Goal: Find specific page/section: Find specific page/section

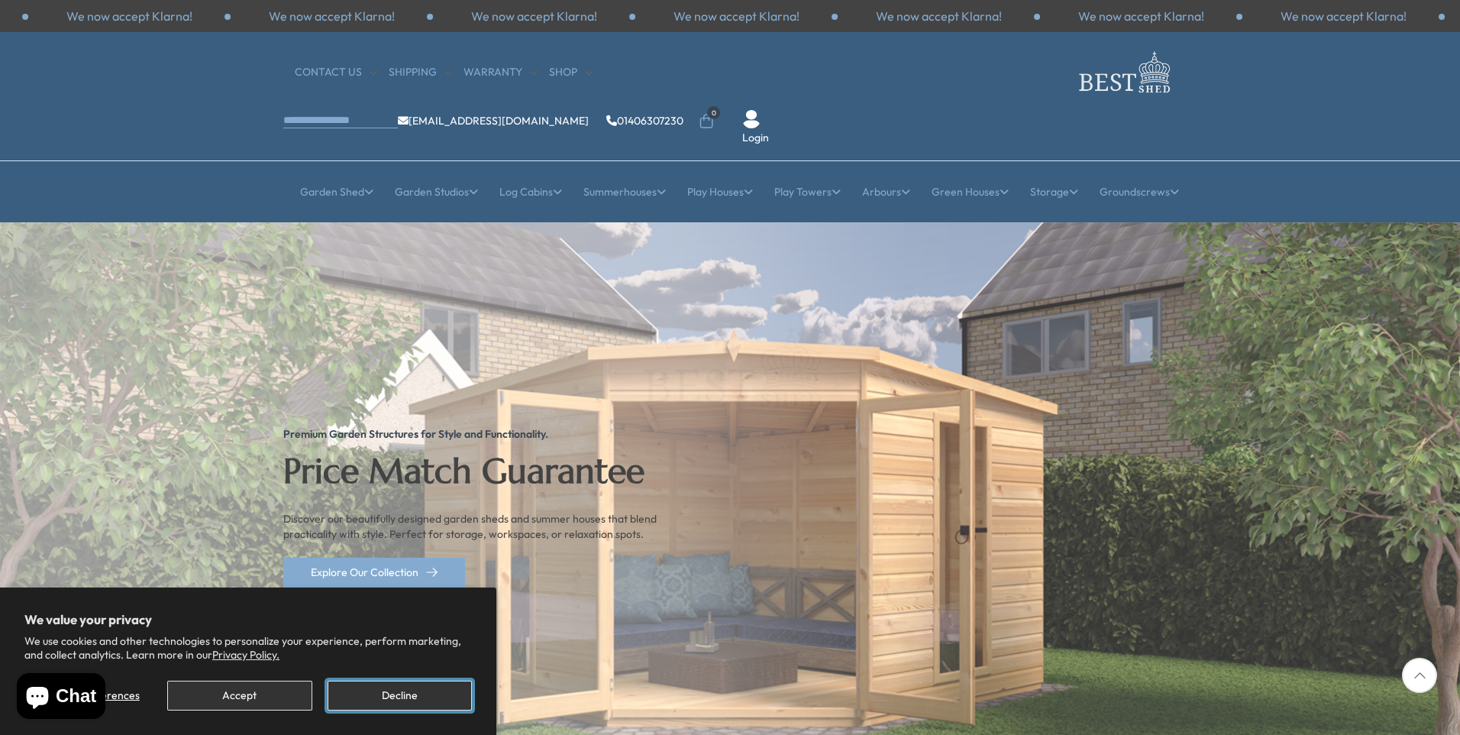
click at [415, 698] on button "Decline" at bounding box center [400, 695] width 144 height 30
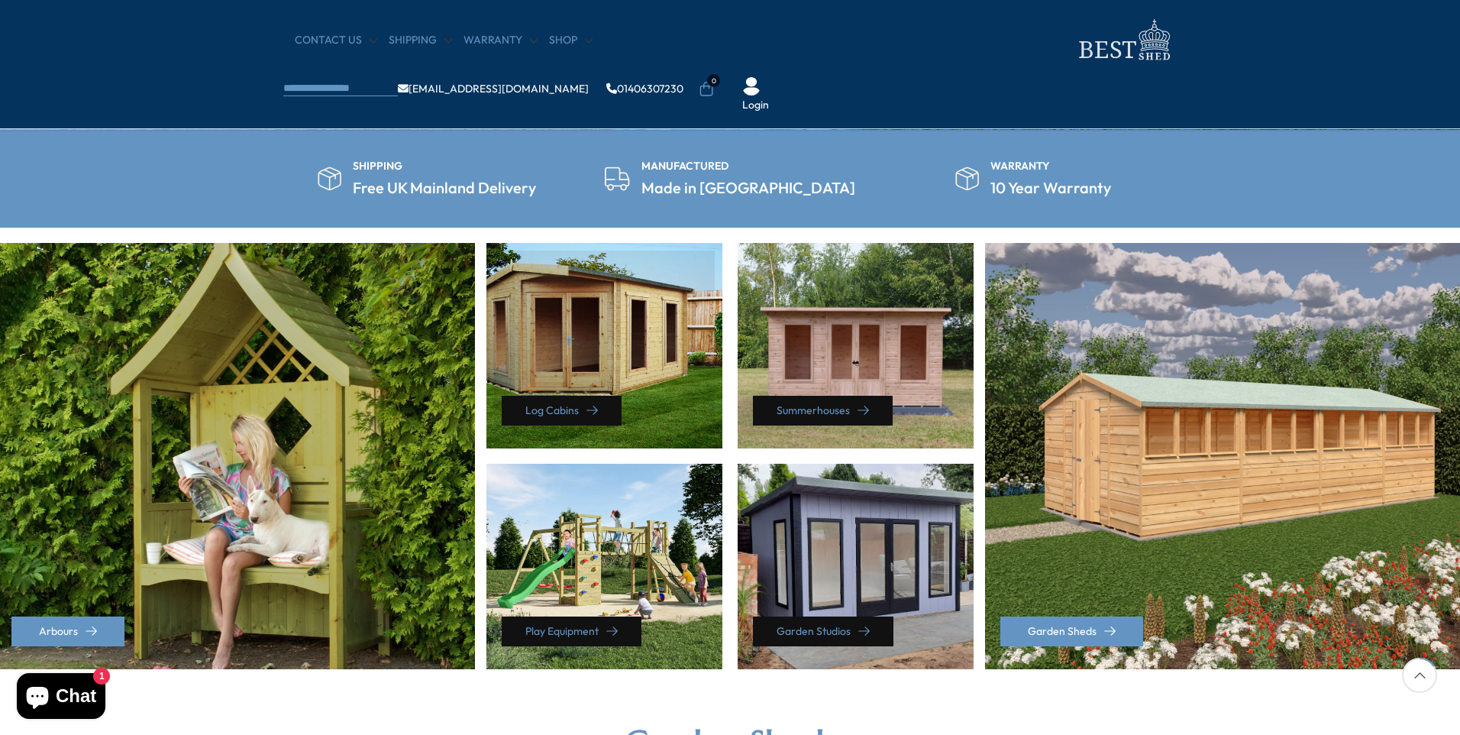
scroll to position [687, 0]
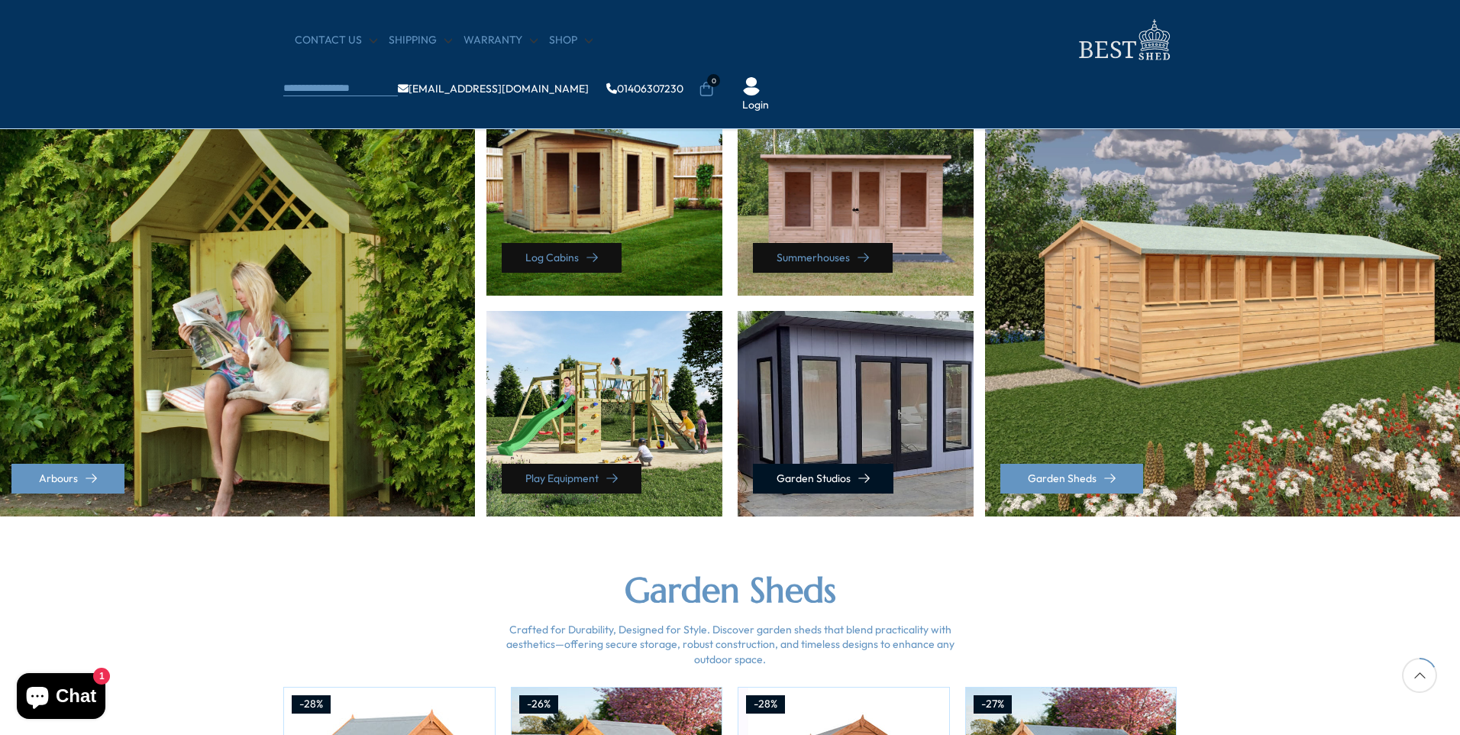
click at [818, 471] on link "Garden Studios" at bounding box center [823, 479] width 141 height 30
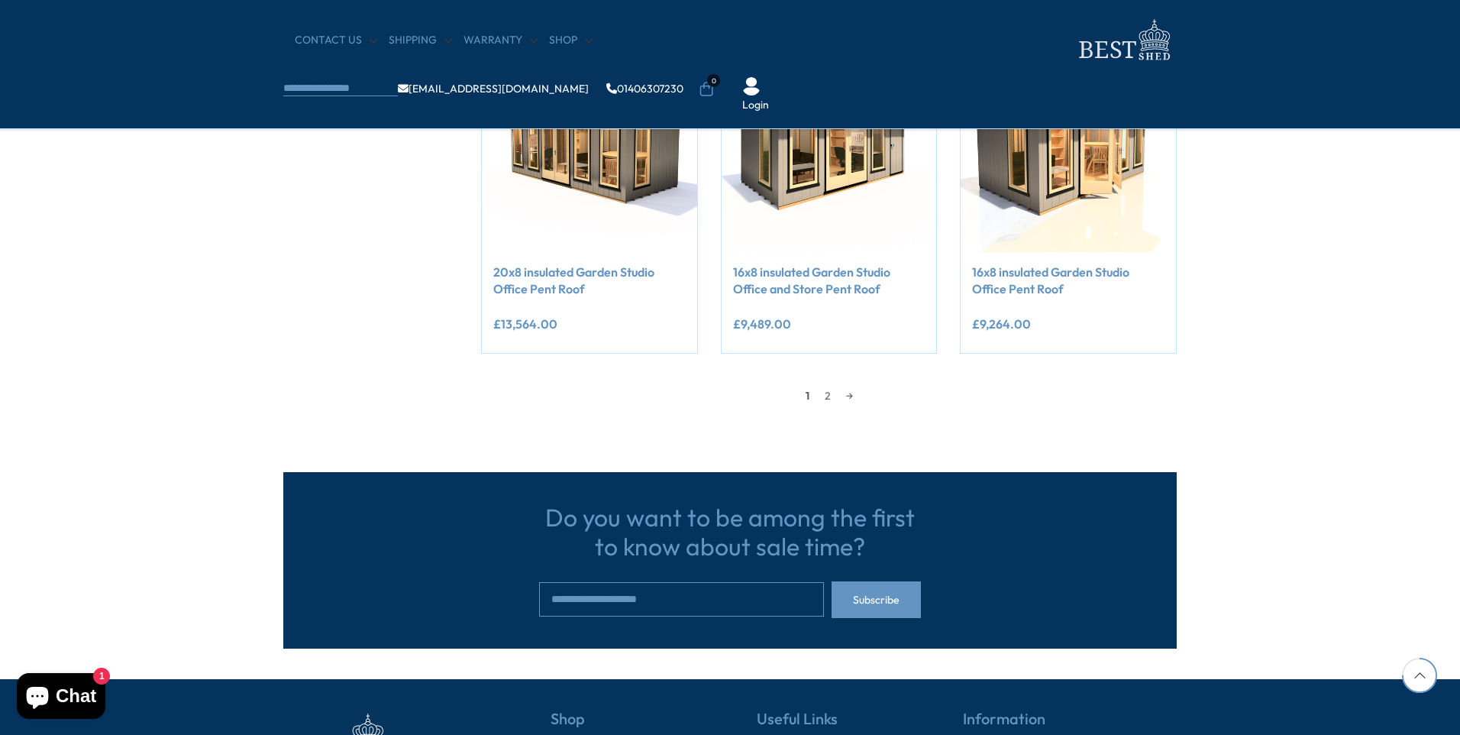
scroll to position [1451, 0]
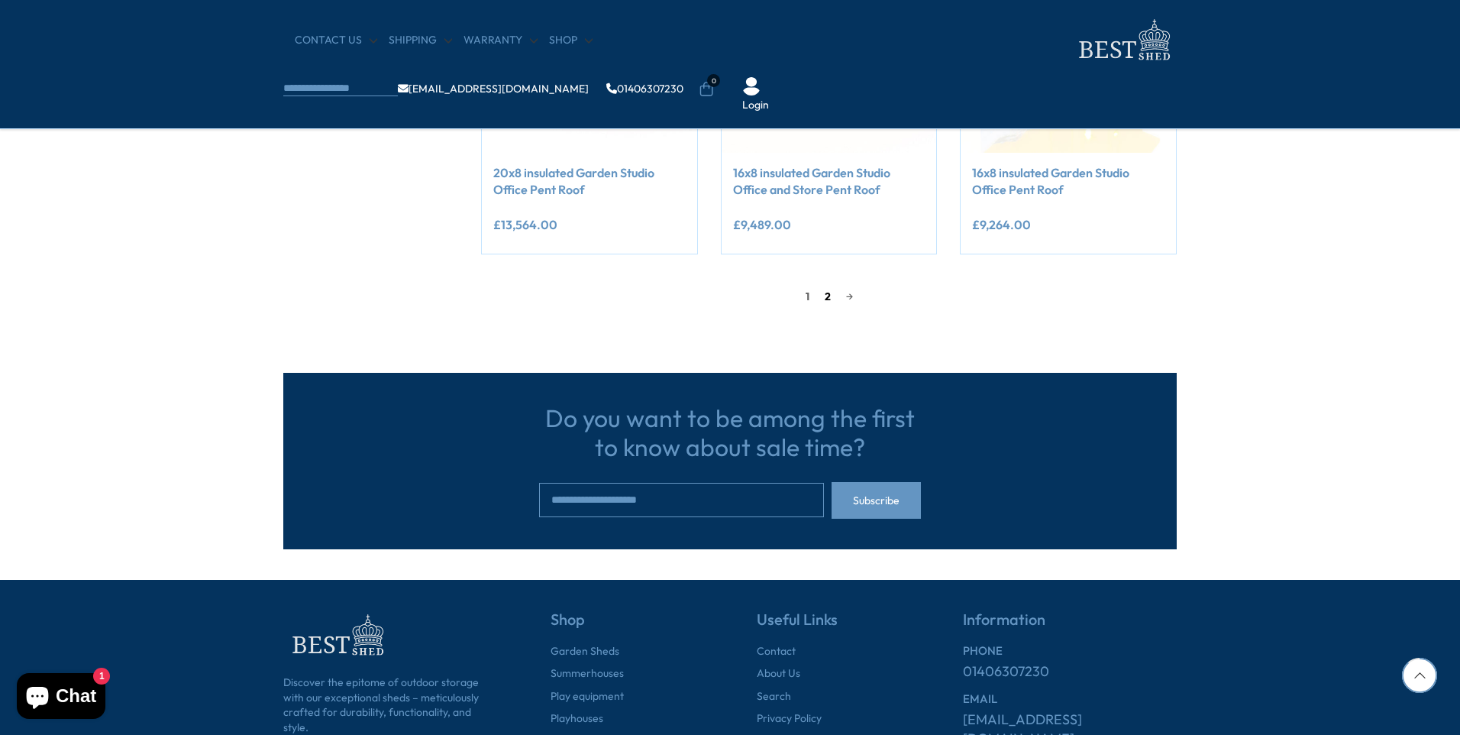
click at [826, 298] on link "2" at bounding box center [827, 296] width 21 height 23
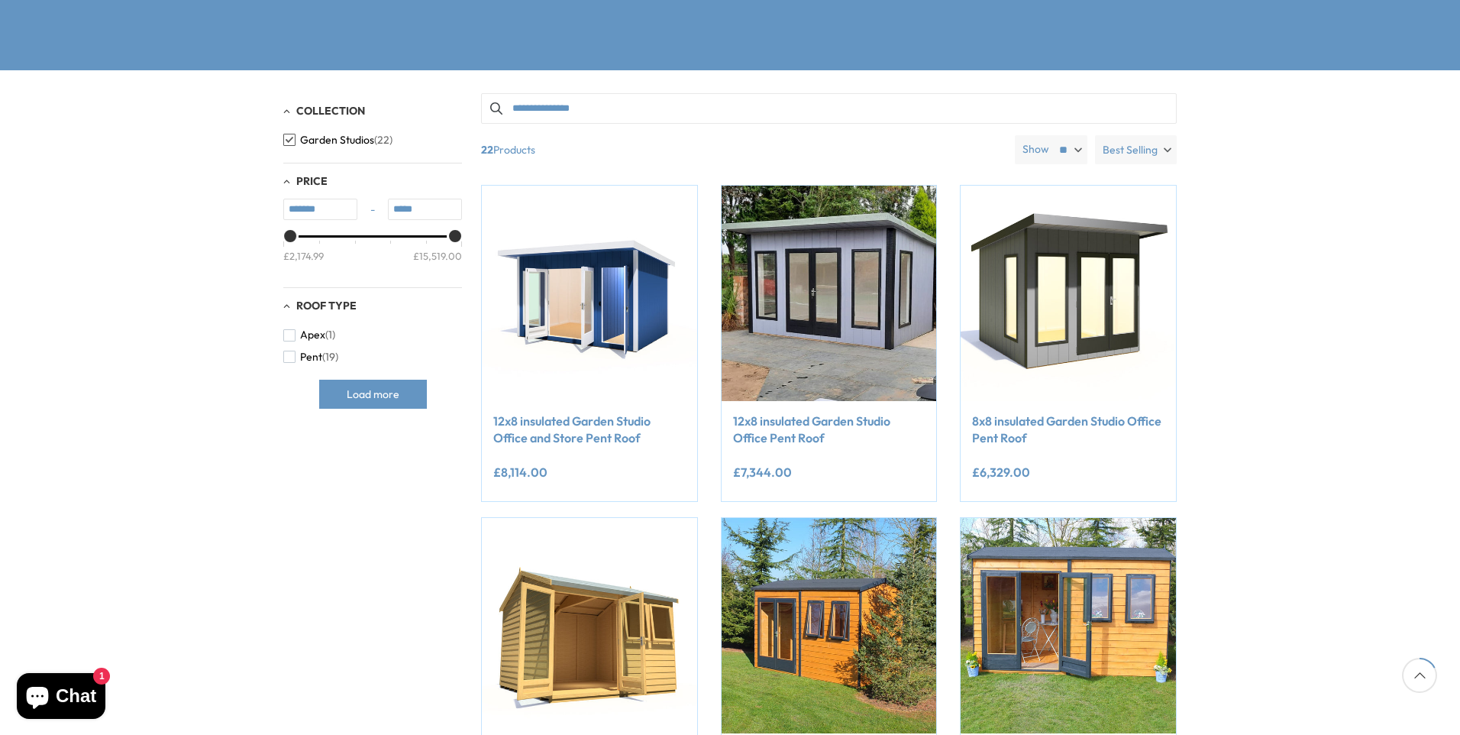
scroll to position [299, 0]
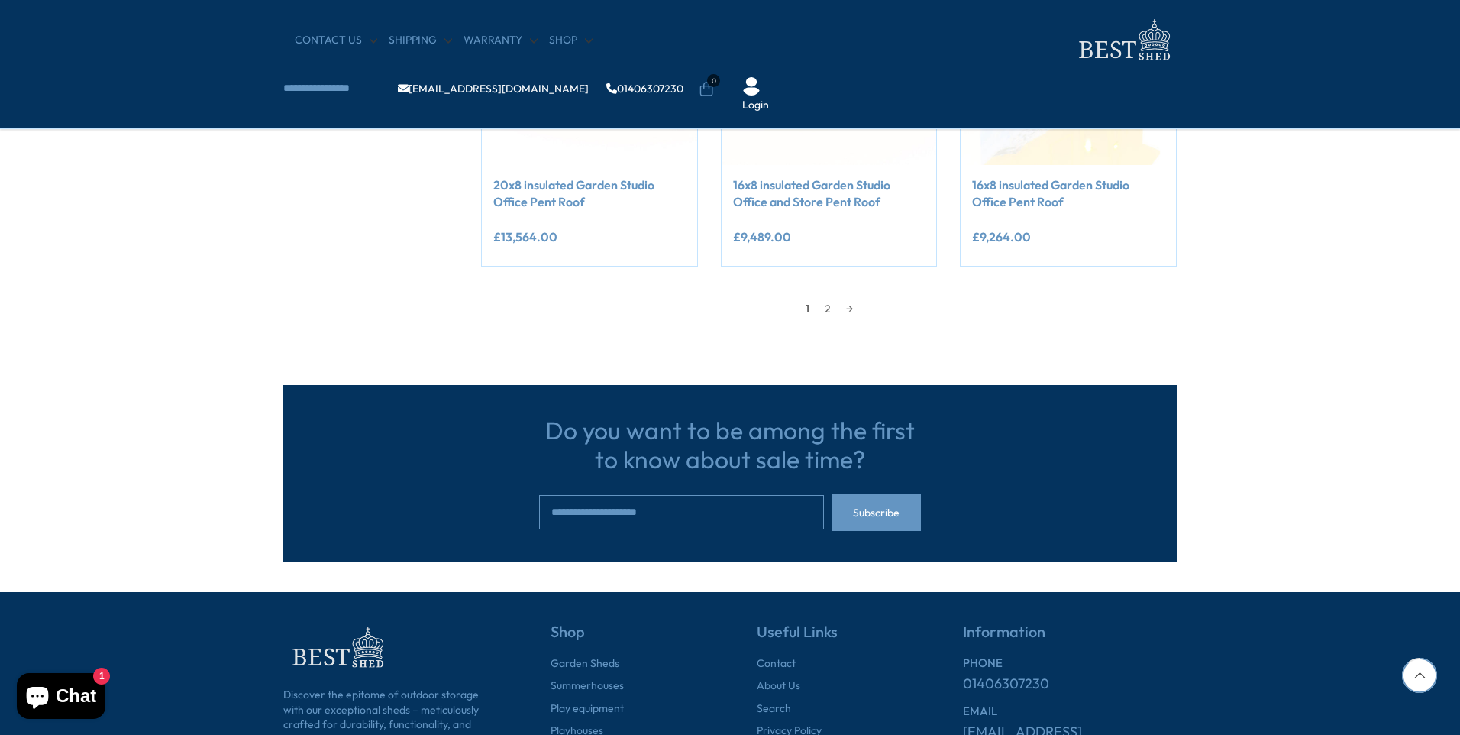
scroll to position [1451, 0]
